Goal: Check status

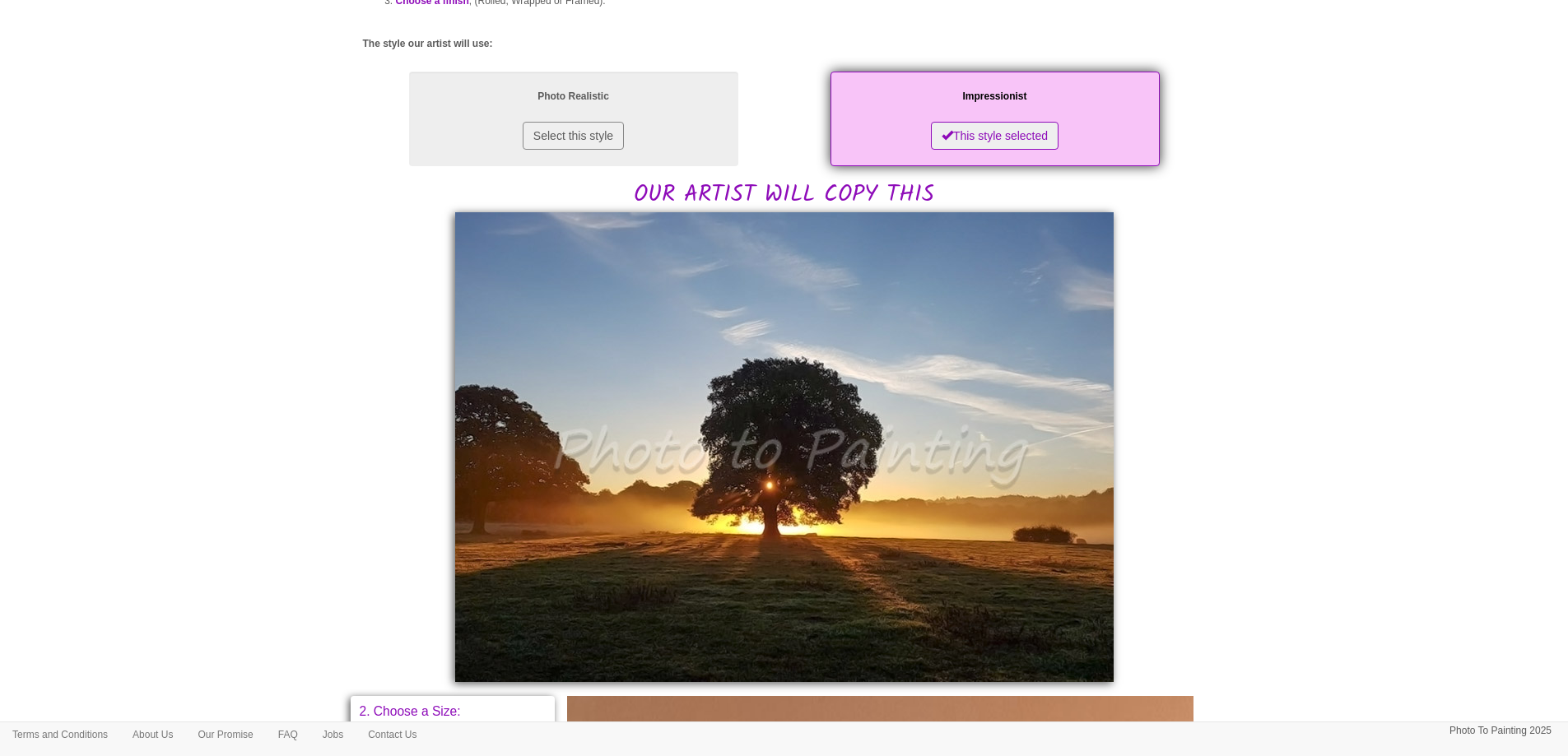
scroll to position [165, 0]
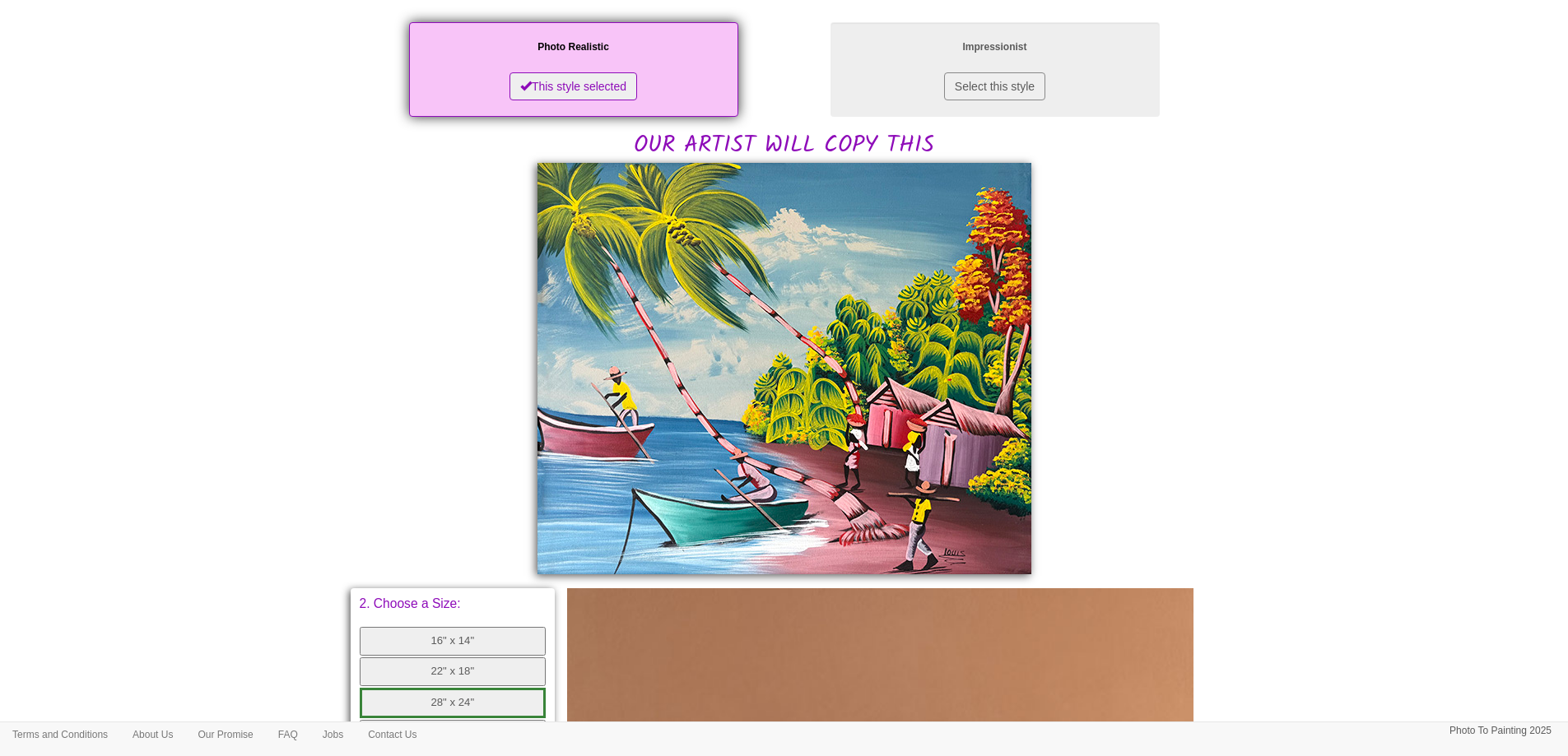
scroll to position [329, 0]
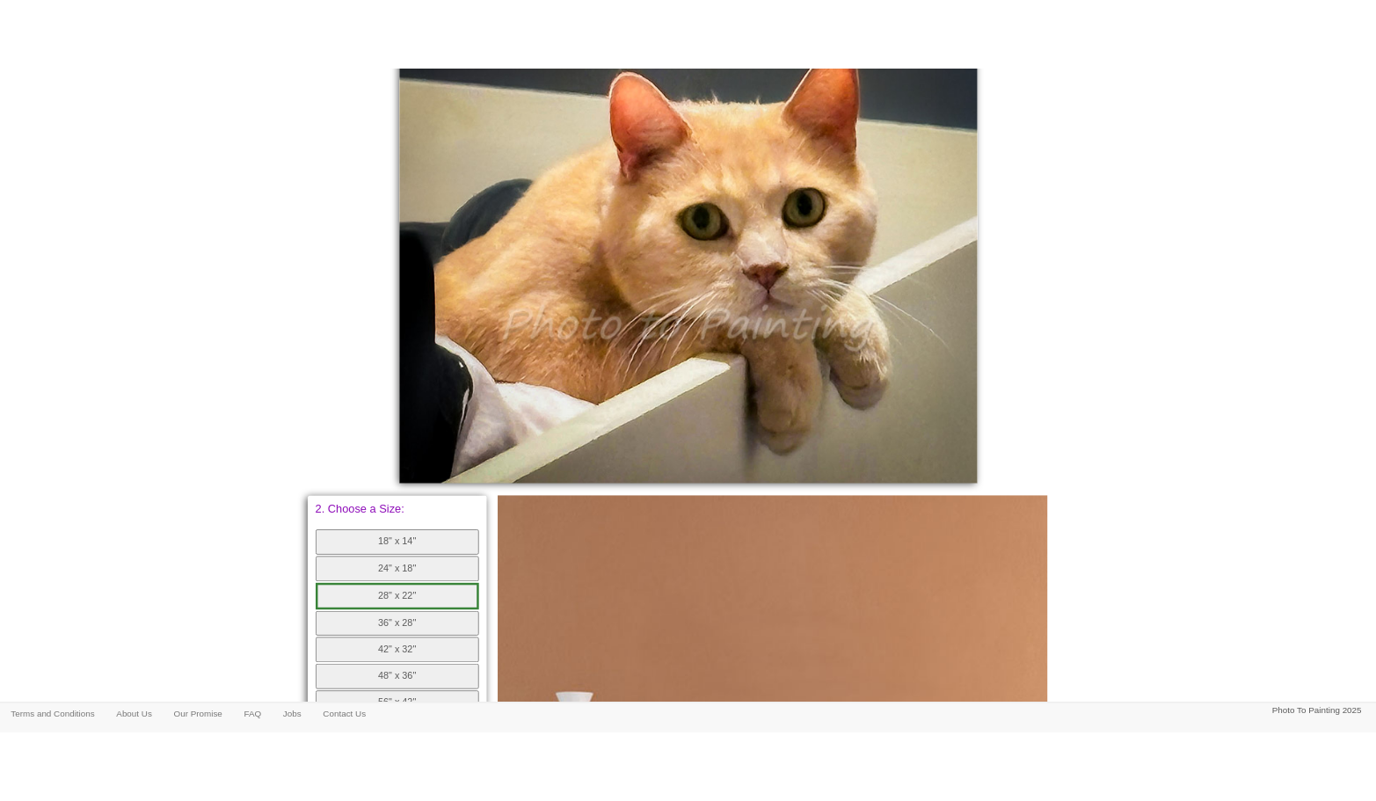
scroll to position [352, 0]
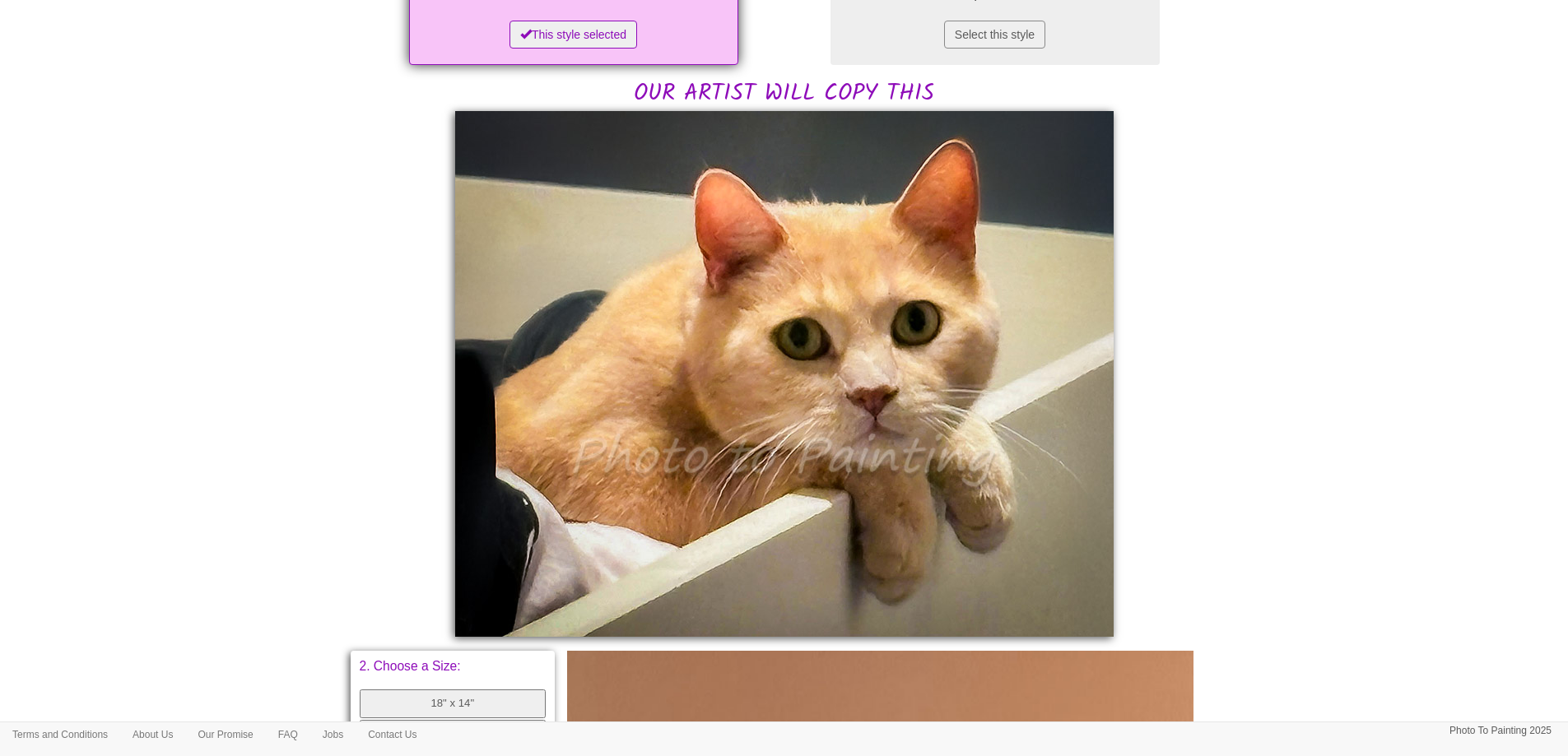
click at [1371, 164] on body "Toggle navigation Menu Home Photo to Painting Photo to Painting Introduction Ho…" at bounding box center [784, 515] width 1568 height 1672
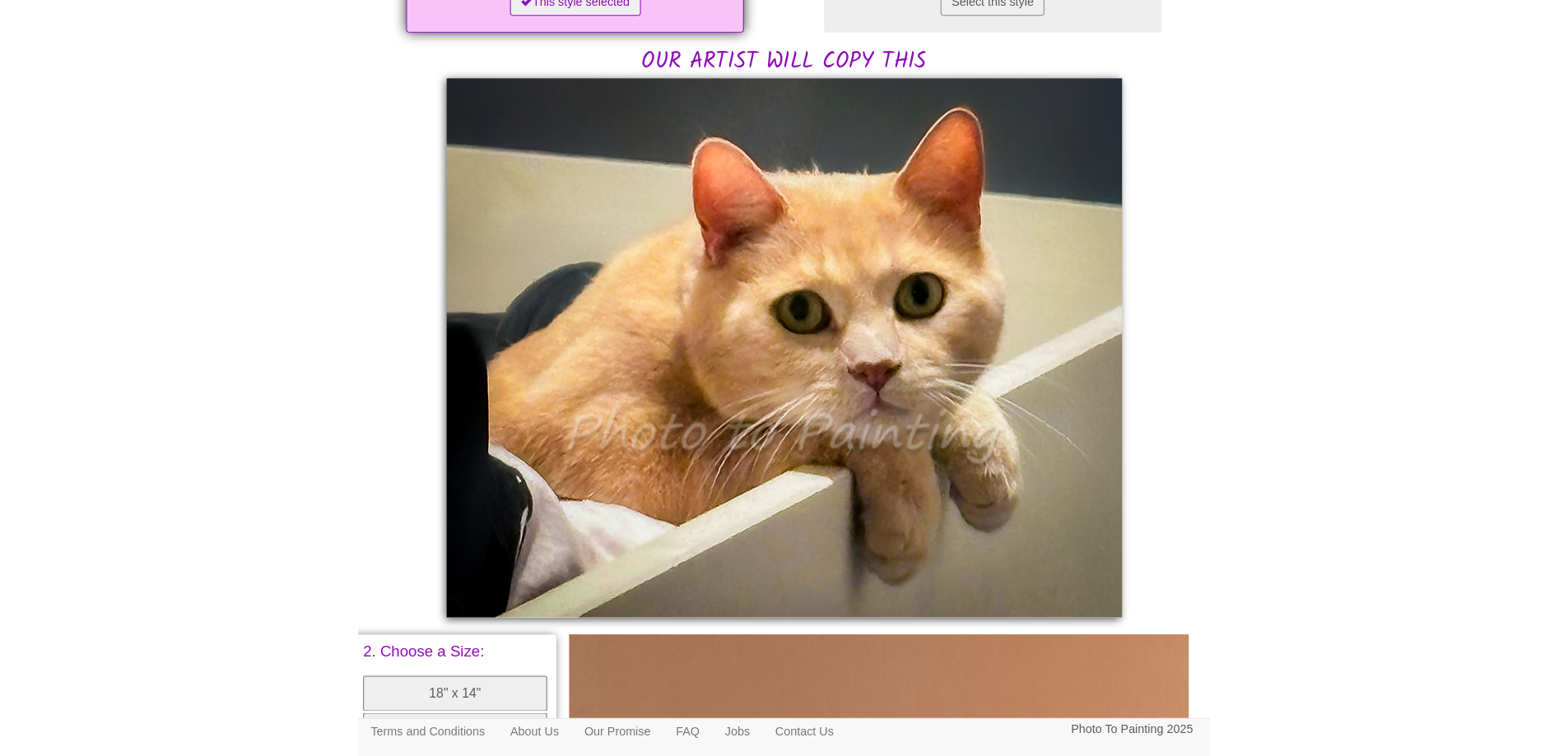
scroll to position [361, 0]
